Goal: Transaction & Acquisition: Purchase product/service

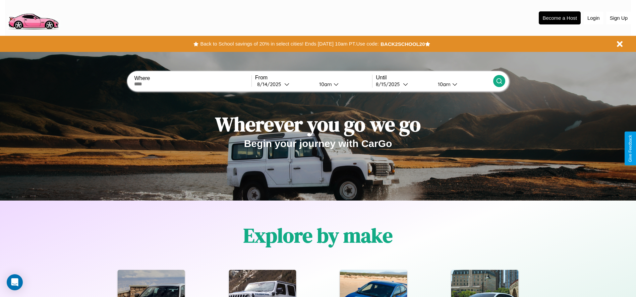
click at [193, 84] on input "text" at bounding box center [192, 83] width 117 height 5
type input "**********"
click at [284, 84] on icon at bounding box center [286, 84] width 5 height 5
select select "*"
select select "****"
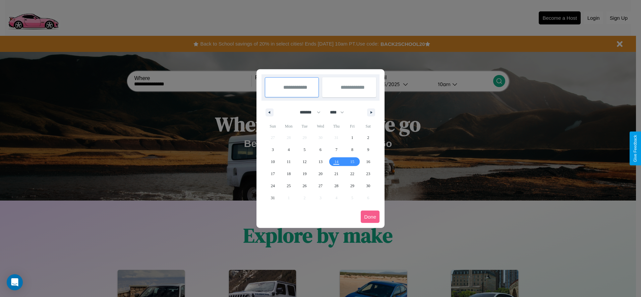
drag, startPoint x: 307, startPoint y: 112, endPoint x: 320, endPoint y: 134, distance: 25.9
click at [307, 112] on select "******* ******** ***** ***** *** **** **** ****** ********* ******* ******** **…" at bounding box center [309, 112] width 28 height 11
click at [304, 186] on span "26" at bounding box center [305, 186] width 4 height 12
type input "**********"
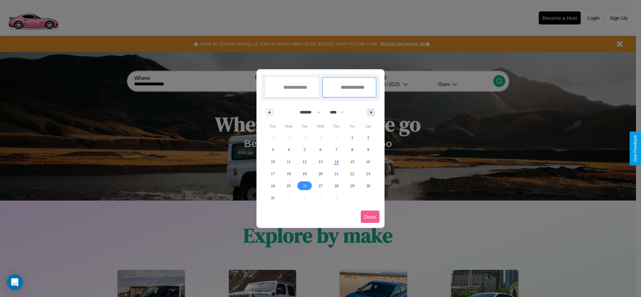
click at [371, 112] on icon "button" at bounding box center [372, 112] width 3 height 3
select select "*"
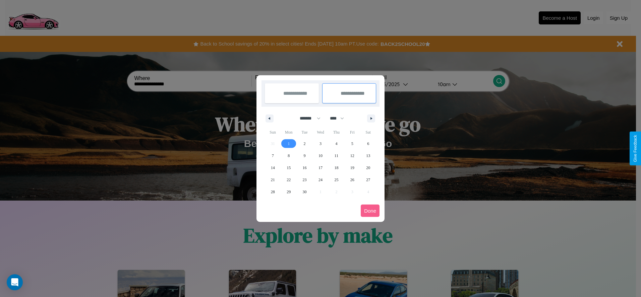
click at [288, 143] on span "1" at bounding box center [288, 144] width 2 height 12
type input "**********"
select select "*"
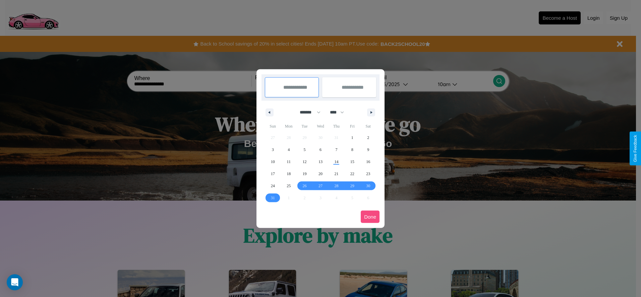
click at [370, 217] on button "Done" at bounding box center [370, 217] width 19 height 12
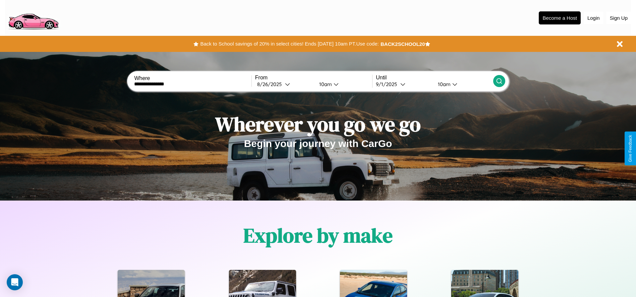
click at [499, 81] on icon at bounding box center [499, 81] width 7 height 7
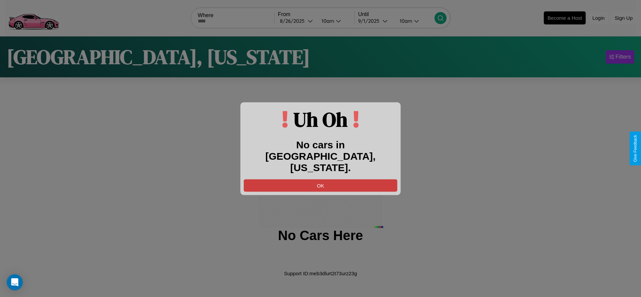
click at [320, 179] on button "OK" at bounding box center [320, 185] width 153 height 12
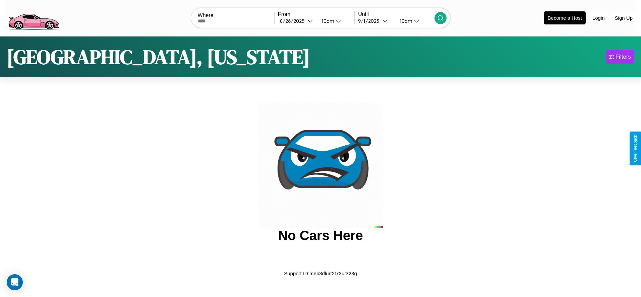
click at [33, 17] on img at bounding box center [33, 17] width 57 height 28
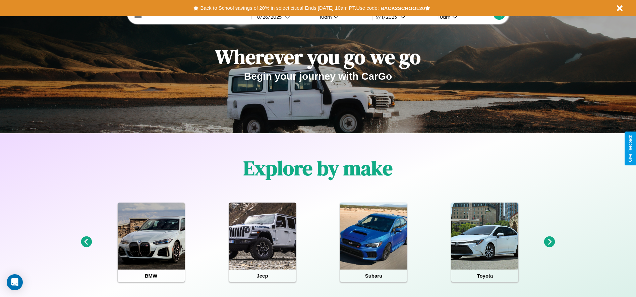
scroll to position [139, 0]
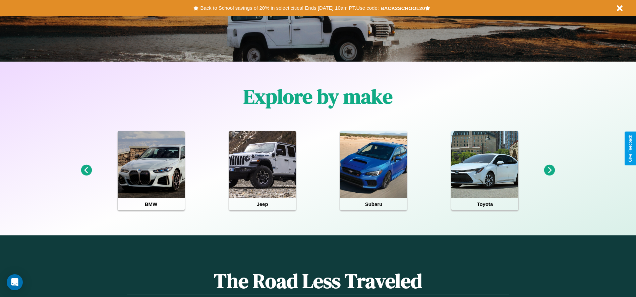
click at [549, 171] on icon at bounding box center [549, 170] width 11 height 11
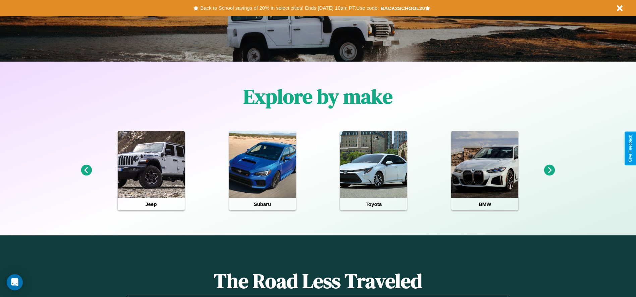
click at [549, 171] on icon at bounding box center [549, 170] width 11 height 11
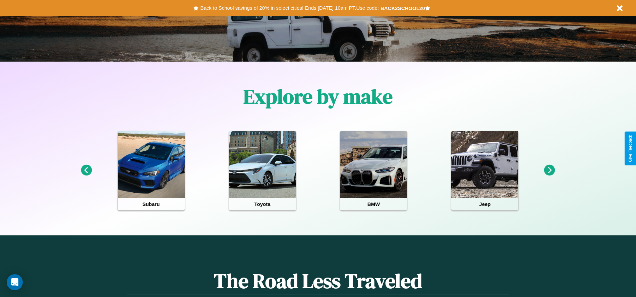
click at [549, 171] on icon at bounding box center [549, 170] width 11 height 11
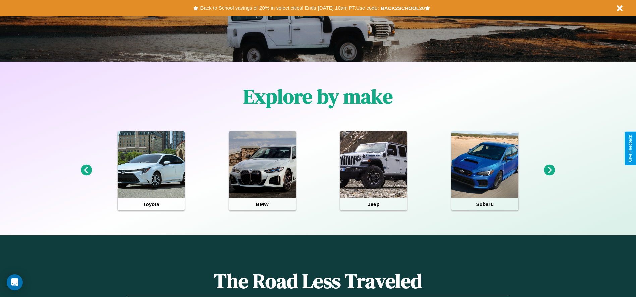
click at [549, 171] on icon at bounding box center [549, 170] width 11 height 11
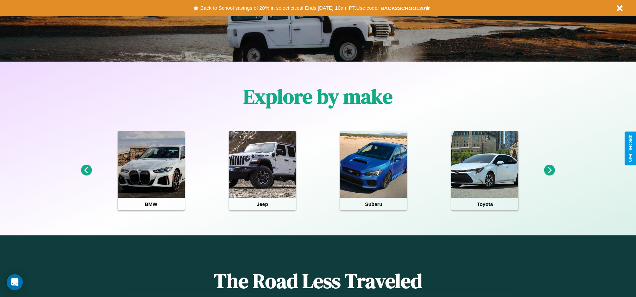
click at [549, 171] on icon at bounding box center [549, 170] width 11 height 11
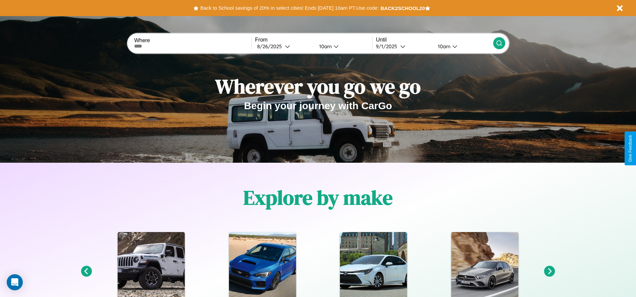
scroll to position [0, 0]
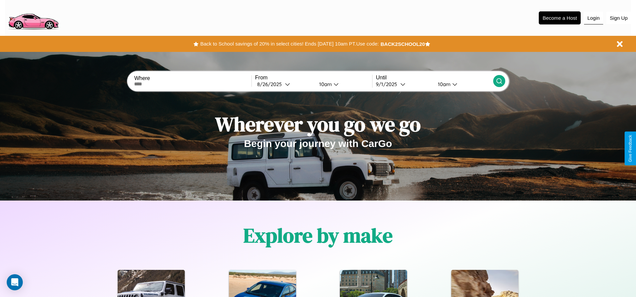
click at [593, 18] on button "Login" at bounding box center [593, 18] width 19 height 13
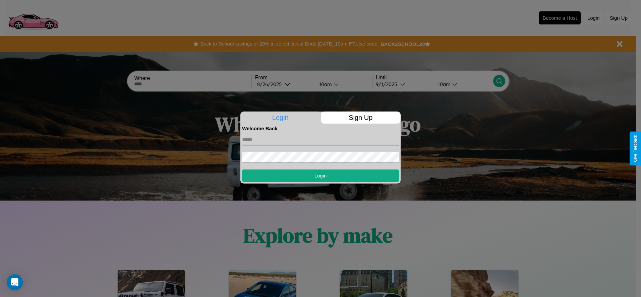
click at [320, 140] on input "text" at bounding box center [320, 140] width 157 height 11
type input "**********"
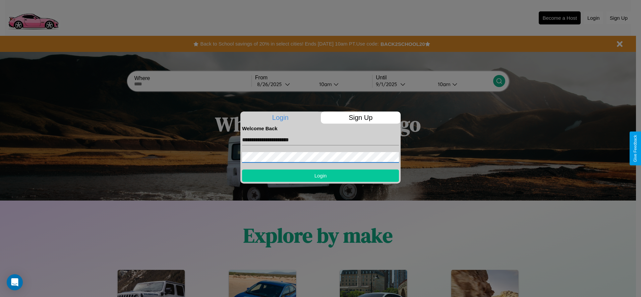
click at [320, 176] on button "Login" at bounding box center [320, 176] width 157 height 12
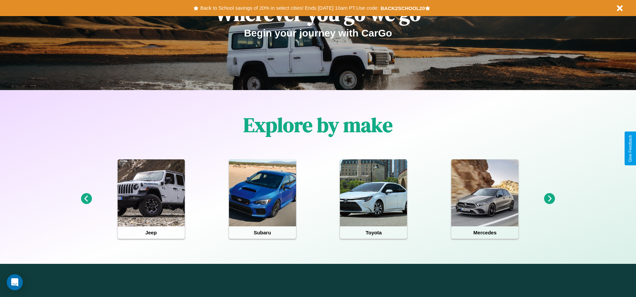
scroll to position [139, 0]
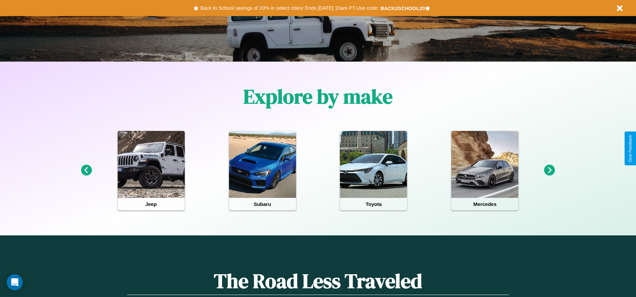
click at [549, 171] on icon at bounding box center [549, 170] width 11 height 11
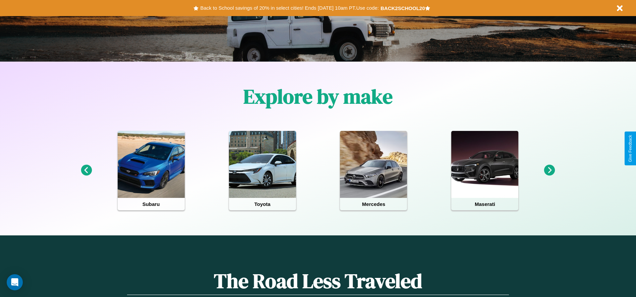
click at [549, 171] on icon at bounding box center [549, 170] width 11 height 11
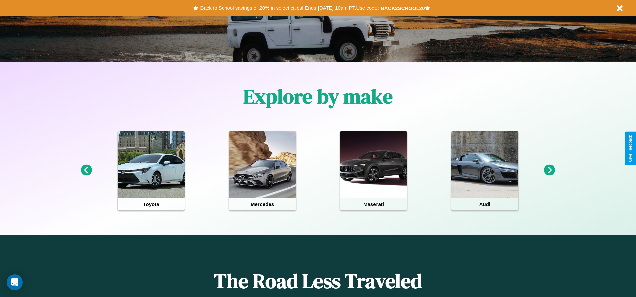
click at [86, 171] on icon at bounding box center [86, 170] width 11 height 11
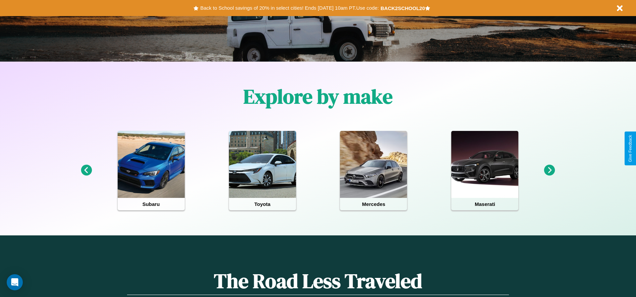
click at [549, 171] on icon at bounding box center [549, 170] width 11 height 11
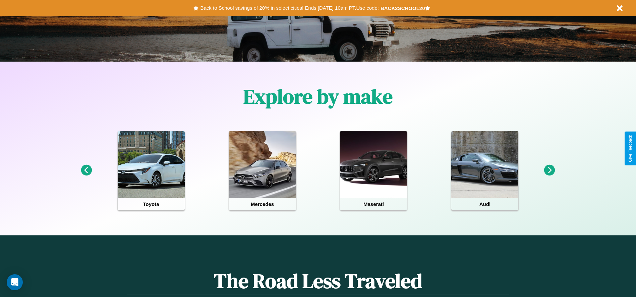
click at [549, 171] on icon at bounding box center [549, 170] width 11 height 11
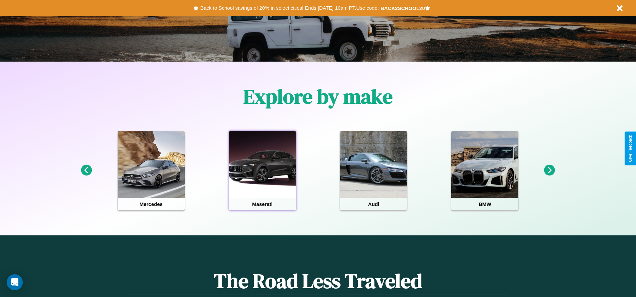
click at [262, 171] on div at bounding box center [262, 164] width 67 height 67
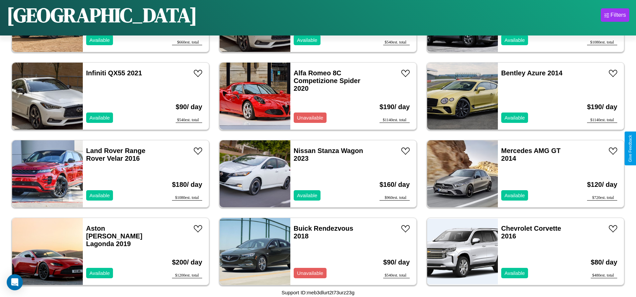
scroll to position [230, 0]
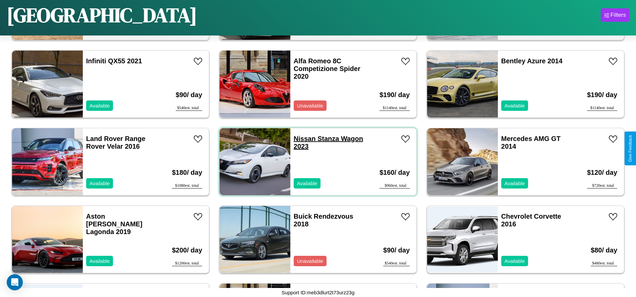
click at [302, 139] on link "Nissan Stanza Wagon 2023" at bounding box center [328, 142] width 69 height 15
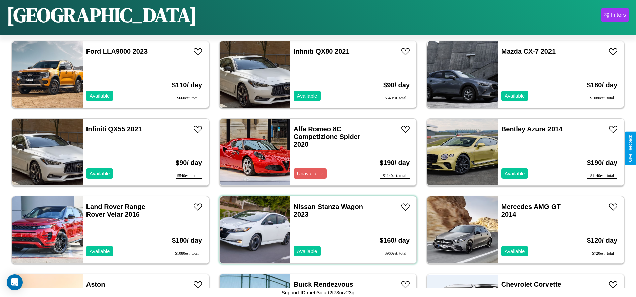
scroll to position [75, 0]
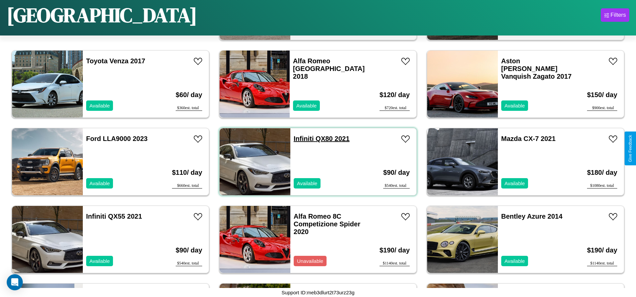
click at [301, 139] on link "Infiniti QX80 2021" at bounding box center [322, 138] width 56 height 7
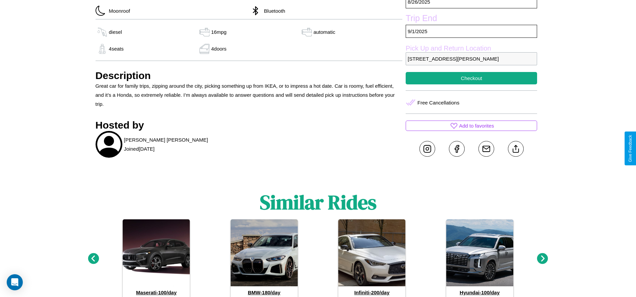
scroll to position [244, 0]
click at [515, 148] on line at bounding box center [515, 147] width 0 height 5
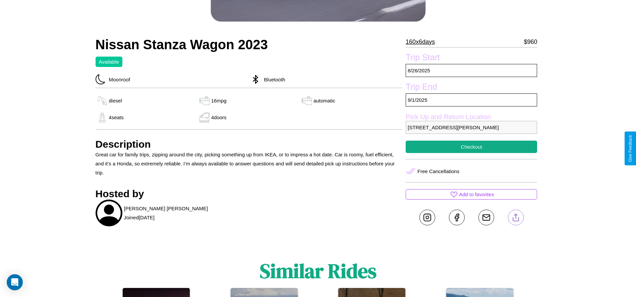
scroll to position [173, 0]
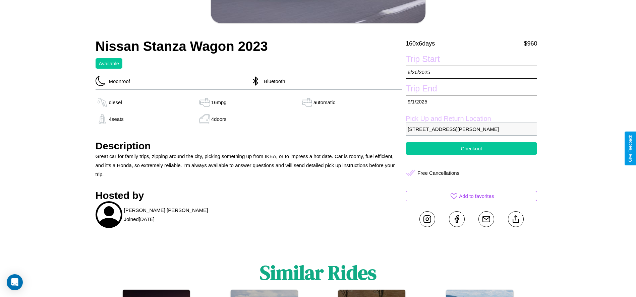
click at [471, 148] on button "Checkout" at bounding box center [470, 148] width 131 height 12
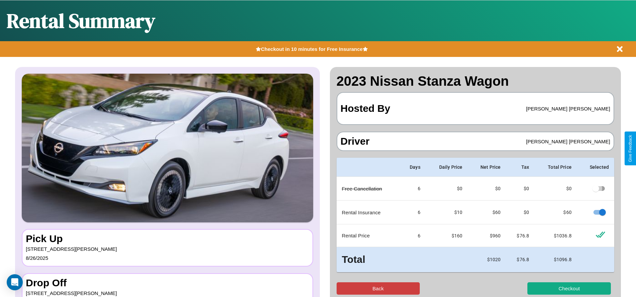
click at [378, 288] on button "Back" at bounding box center [377, 288] width 83 height 12
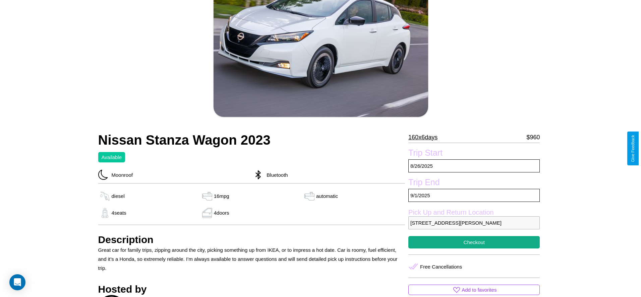
scroll to position [97, 0]
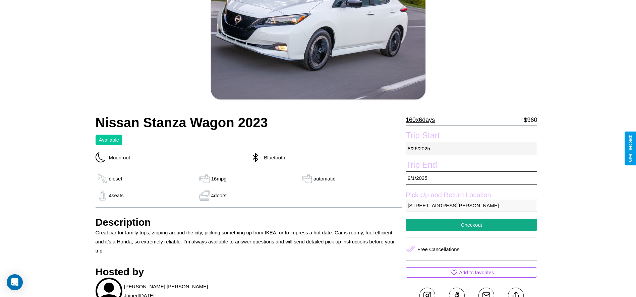
click at [471, 148] on p "[DATE]" at bounding box center [470, 148] width 131 height 13
select select "*"
select select "****"
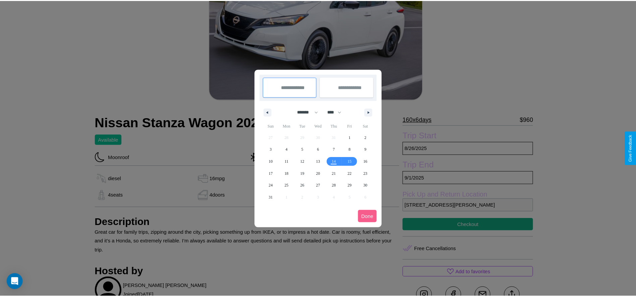
scroll to position [0, 0]
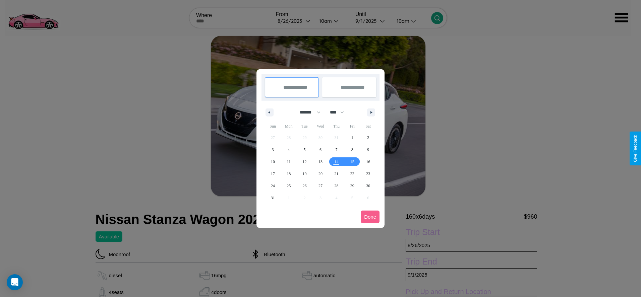
click at [294, 21] on div at bounding box center [320, 148] width 641 height 297
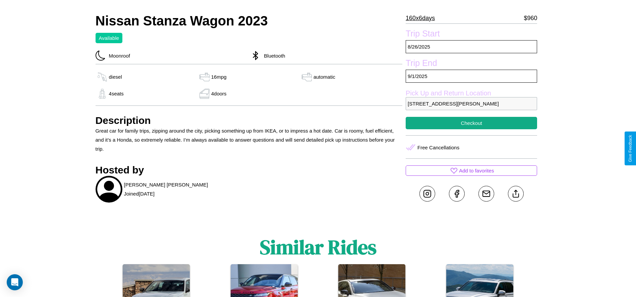
scroll to position [221, 0]
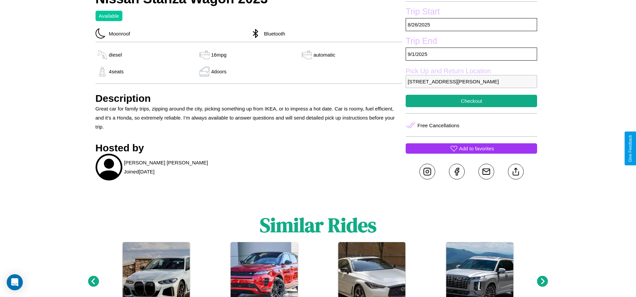
click at [471, 148] on p "Add to favorites" at bounding box center [476, 148] width 35 height 9
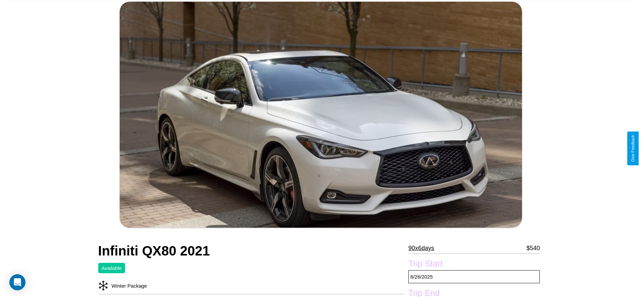
scroll to position [163, 0]
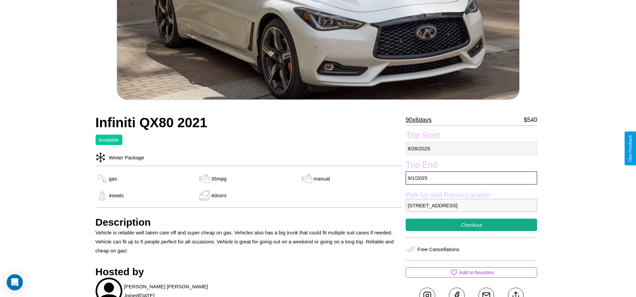
click at [471, 148] on p "[DATE]" at bounding box center [470, 148] width 131 height 13
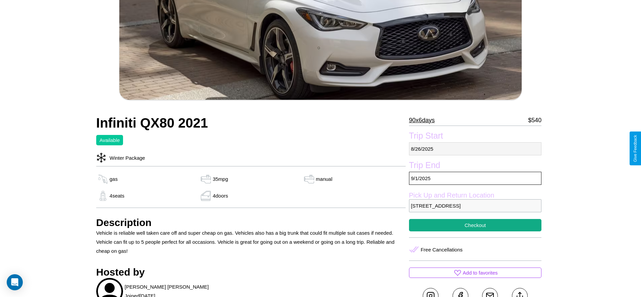
select select "*"
select select "****"
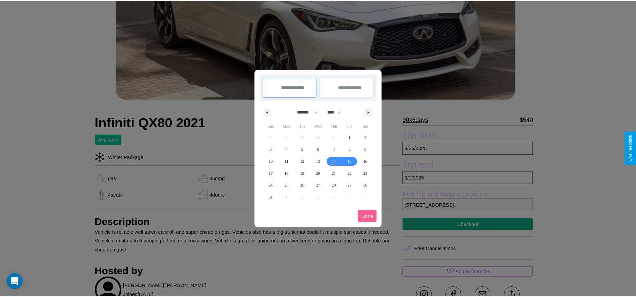
scroll to position [0, 0]
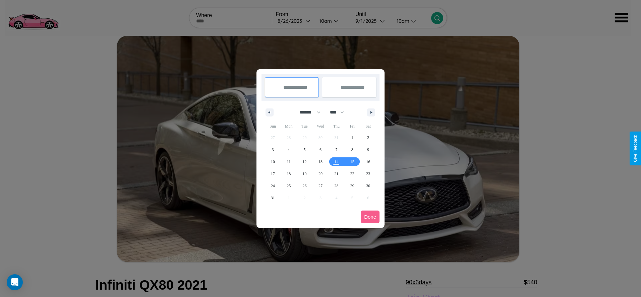
click at [294, 21] on div at bounding box center [320, 148] width 641 height 297
